Goal: Obtain resource: Obtain resource

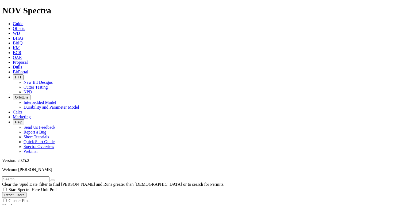
scroll to position [910, 0]
click at [25, 176] on input "text" at bounding box center [25, 179] width 47 height 6
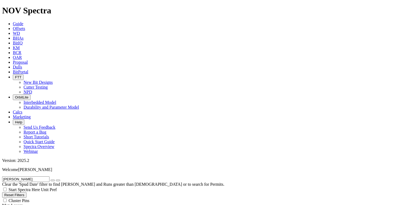
type input "[PERSON_NAME]"
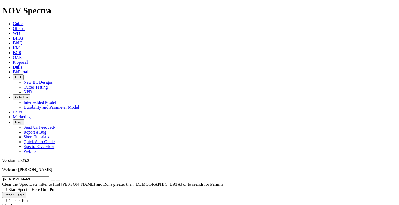
select select
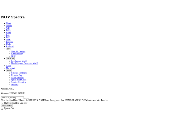
scroll to position [367, 0]
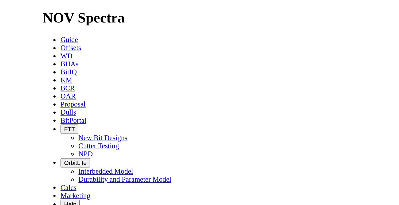
scroll to position [367, 0]
